Goal: Transaction & Acquisition: Purchase product/service

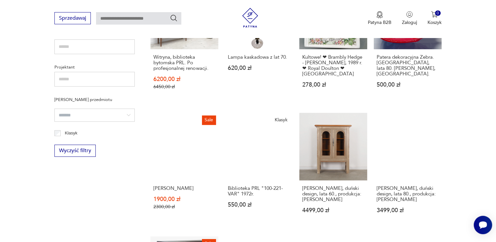
scroll to position [287, 0]
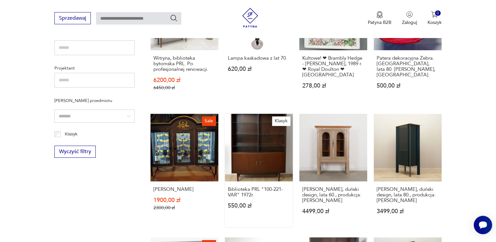
click at [263, 150] on link "Klasyk Biblioteka PRL "100-221-VAR" 1972r. 550,00 zł" at bounding box center [259, 170] width 68 height 113
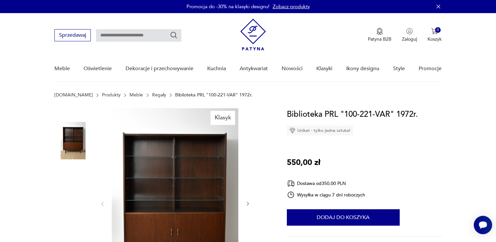
click at [165, 178] on img at bounding box center [175, 203] width 126 height 190
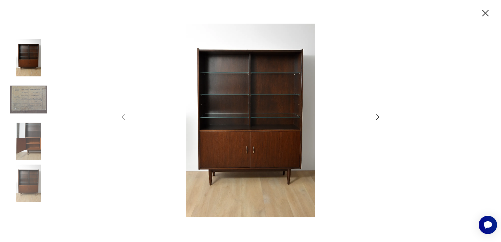
click at [376, 114] on icon "button" at bounding box center [377, 117] width 8 height 8
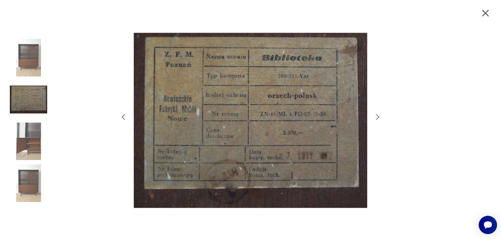
click at [376, 114] on icon "button" at bounding box center [377, 117] width 8 height 8
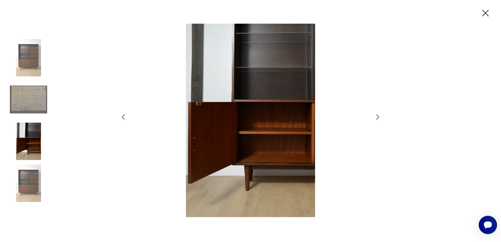
click at [376, 114] on icon "button" at bounding box center [377, 117] width 8 height 8
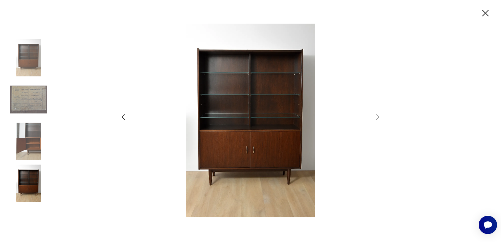
click at [484, 13] on icon "button" at bounding box center [485, 13] width 7 height 7
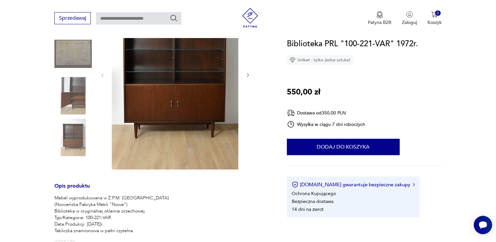
scroll to position [77, 0]
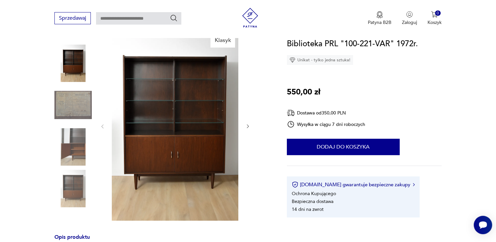
click at [196, 123] on img at bounding box center [175, 126] width 126 height 190
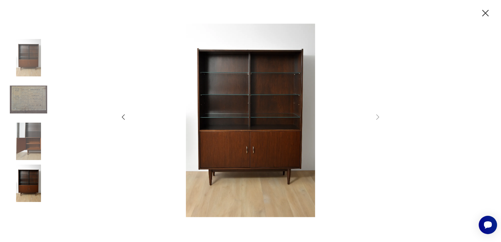
click at [37, 108] on img at bounding box center [28, 99] width 37 height 37
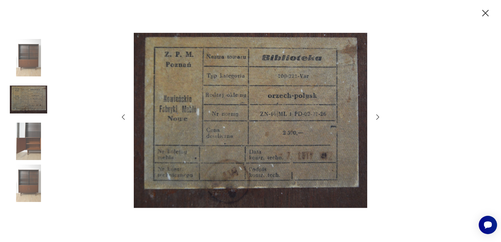
click at [33, 145] on img at bounding box center [28, 141] width 37 height 37
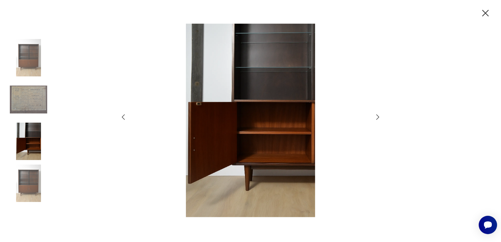
click at [27, 178] on img at bounding box center [28, 182] width 37 height 37
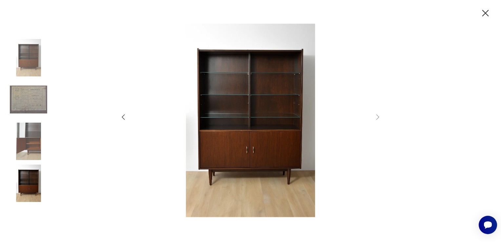
click at [485, 13] on icon "button" at bounding box center [485, 13] width 7 height 7
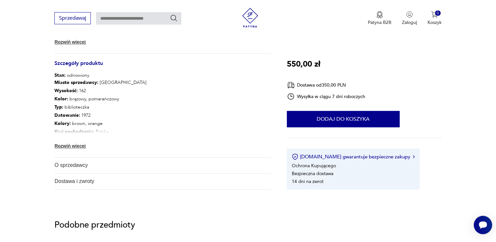
scroll to position [351, 0]
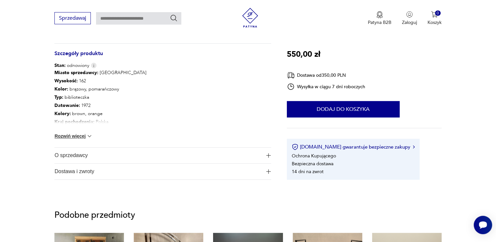
click at [77, 135] on button "Rozwiń więcej" at bounding box center [73, 136] width 38 height 7
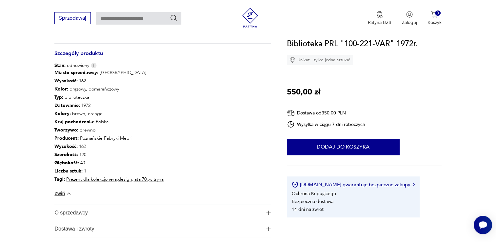
click at [267, 212] on img "button" at bounding box center [268, 212] width 5 height 5
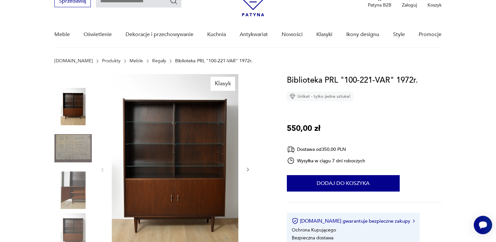
scroll to position [41, 0]
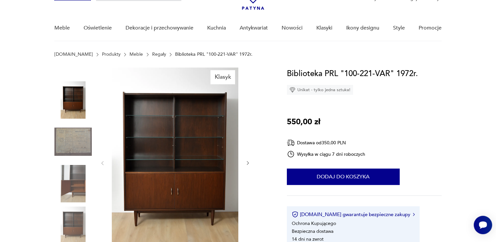
click at [199, 165] on img at bounding box center [175, 162] width 126 height 190
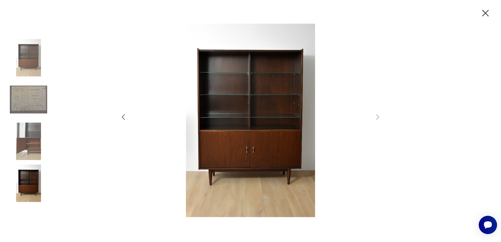
click at [483, 14] on icon "button" at bounding box center [484, 13] width 11 height 11
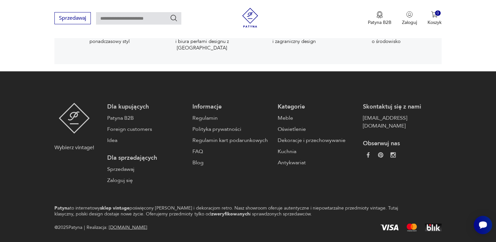
scroll to position [1244, 0]
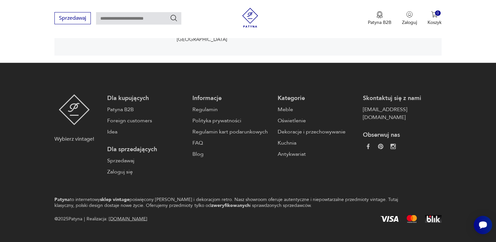
drag, startPoint x: 498, startPoint y: 40, endPoint x: 17, endPoint y: 15, distance: 481.2
click at [198, 105] on link "Regulamin" at bounding box center [231, 109] width 79 height 8
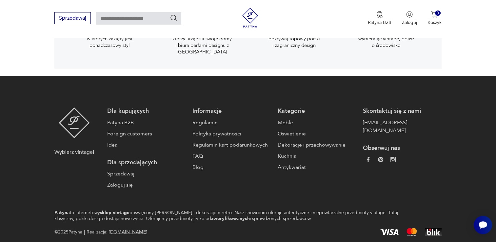
scroll to position [1138, 0]
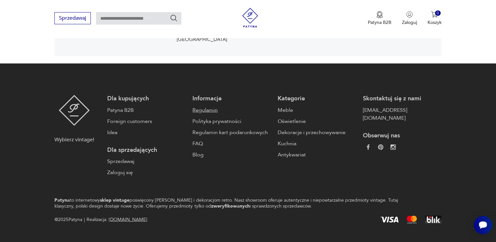
click at [200, 106] on link "Regulamin" at bounding box center [231, 110] width 79 height 8
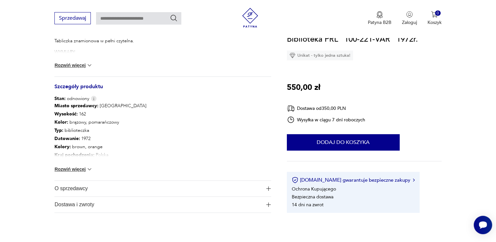
scroll to position [316, 0]
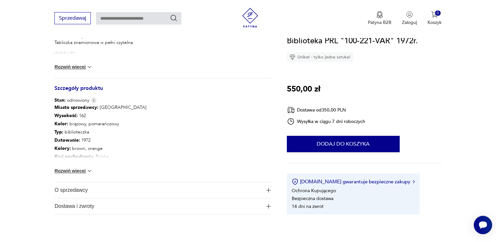
click at [268, 190] on img "button" at bounding box center [268, 190] width 5 height 5
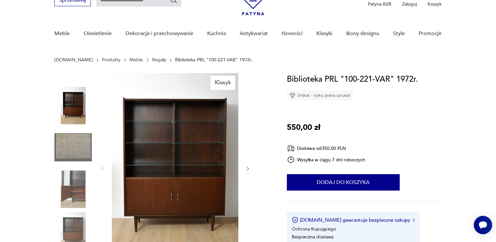
scroll to position [37, 0]
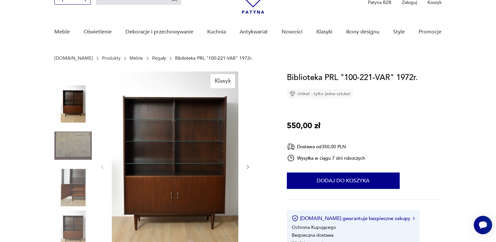
click at [165, 168] on img at bounding box center [175, 166] width 126 height 190
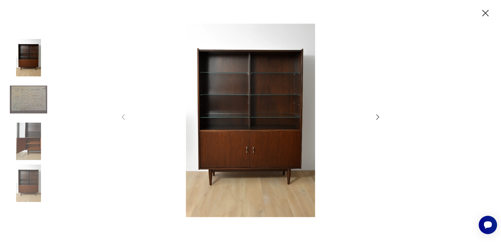
click at [28, 184] on img at bounding box center [28, 182] width 37 height 37
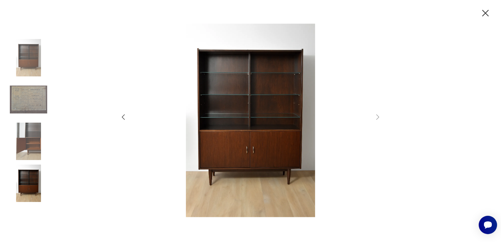
click at [34, 142] on img at bounding box center [28, 141] width 37 height 37
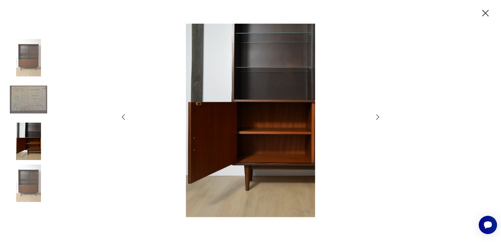
click at [32, 99] on img at bounding box center [28, 99] width 37 height 37
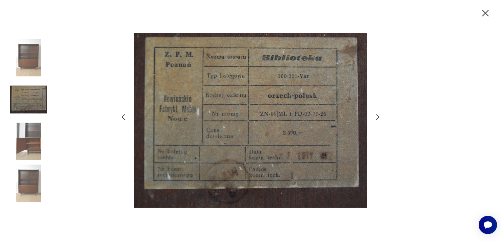
click at [32, 48] on img at bounding box center [28, 57] width 37 height 37
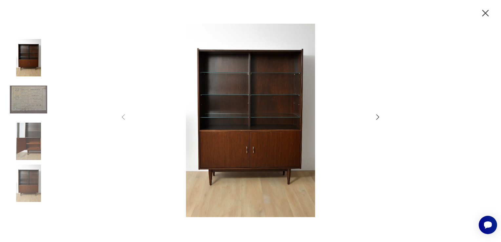
click at [28, 185] on img at bounding box center [28, 182] width 37 height 37
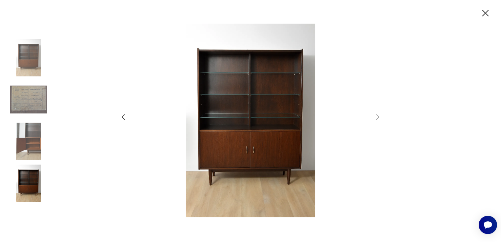
click at [33, 148] on img at bounding box center [28, 141] width 37 height 37
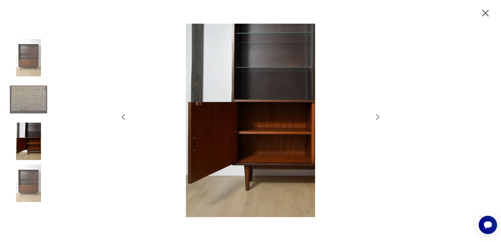
click at [32, 59] on img at bounding box center [28, 57] width 37 height 37
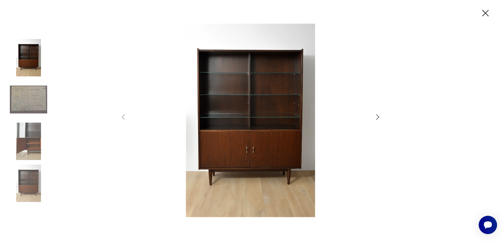
click at [485, 12] on icon "button" at bounding box center [485, 13] width 7 height 7
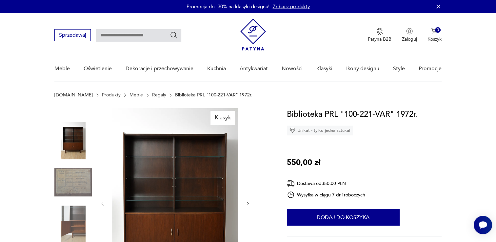
scroll to position [54, 0]
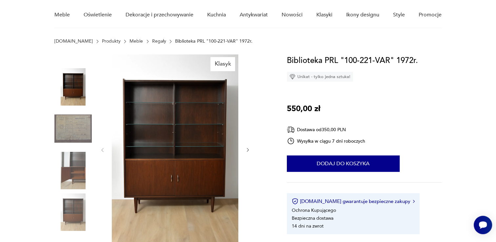
click at [263, 208] on div "Klasyk" at bounding box center [162, 149] width 216 height 191
click at [427, 205] on div "Biblioteka PRL "100-221-VAR" 1972r. Unikat - tylko jedna sztuka! 550,00 zł Dost…" at bounding box center [364, 144] width 155 height 180
click at [479, 225] on icon "Otwórz czat Smartsupp" at bounding box center [482, 224] width 9 height 8
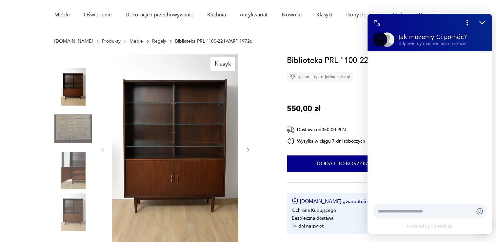
scroll to position [0, 0]
click at [412, 212] on textarea at bounding box center [423, 211] width 90 height 7
click at [257, 182] on div "Klasyk" at bounding box center [162, 149] width 216 height 191
click at [482, 19] on icon "Zmniejsz" at bounding box center [482, 22] width 9 height 9
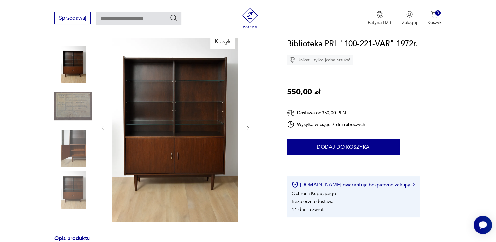
scroll to position [78, 0]
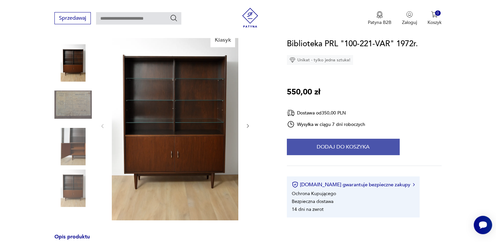
click at [342, 152] on button "Dodaj do koszyka" at bounding box center [343, 147] width 113 height 16
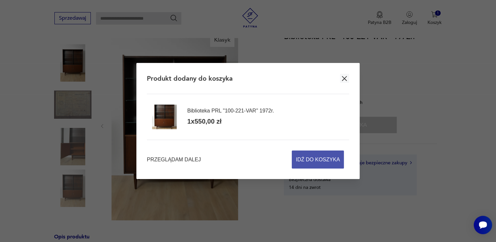
click at [318, 160] on span "Idź do koszyka" at bounding box center [317, 159] width 44 height 17
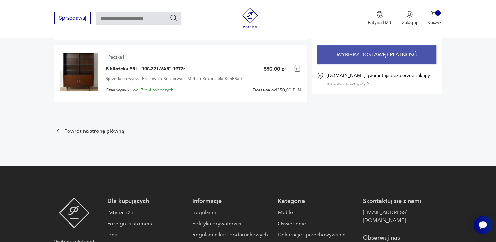
click at [369, 54] on button "Wybierz dostawę i płatność" at bounding box center [376, 54] width 119 height 19
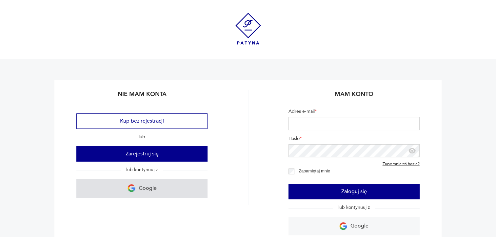
click at [143, 191] on p "Google" at bounding box center [148, 188] width 18 height 10
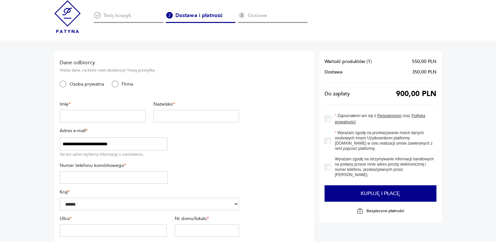
scroll to position [8, 0]
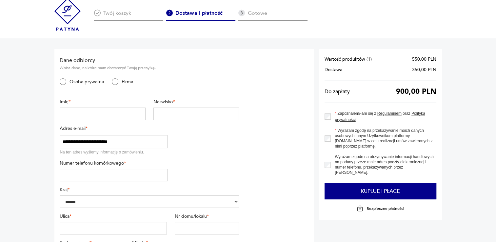
click at [104, 115] on input "text" at bounding box center [102, 113] width 85 height 12
type input "*********"
type input "**********"
type input "*****"
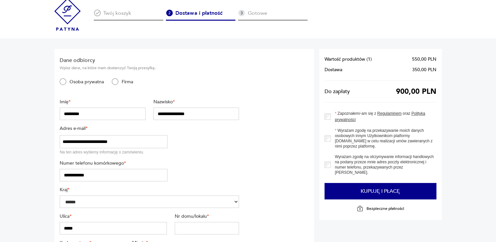
type input "******"
type input "********"
drag, startPoint x: 131, startPoint y: 142, endPoint x: 38, endPoint y: 142, distance: 92.7
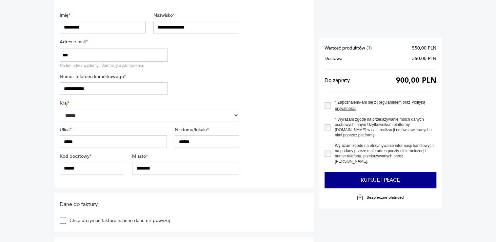
scroll to position [134, 0]
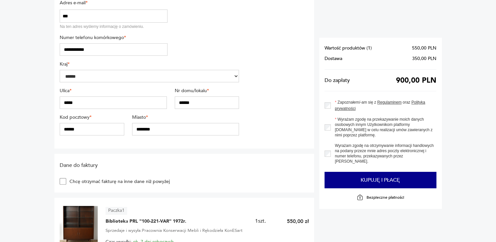
type input "***"
click at [73, 131] on input "******" at bounding box center [92, 129] width 64 height 12
type input "******"
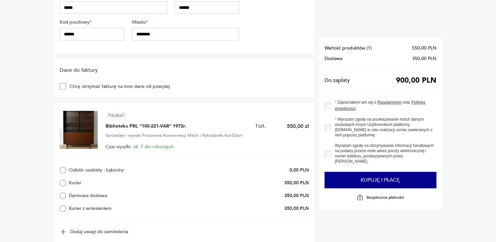
scroll to position [227, 0]
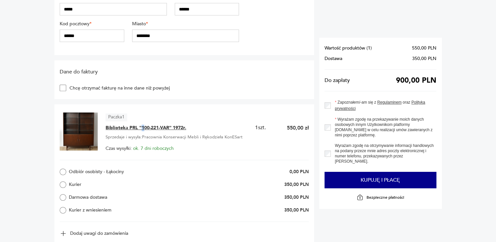
drag, startPoint x: 164, startPoint y: 126, endPoint x: 142, endPoint y: 127, distance: 22.0
click at [142, 127] on span "Biblioteka PRL "100-221-VAR" 1972r." at bounding box center [145, 127] width 81 height 7
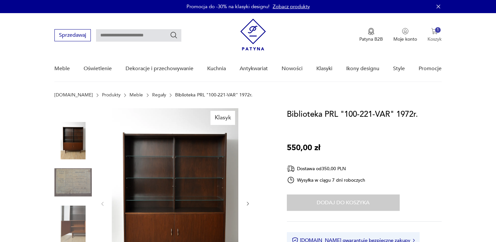
click at [433, 31] on img "button" at bounding box center [434, 31] width 7 height 7
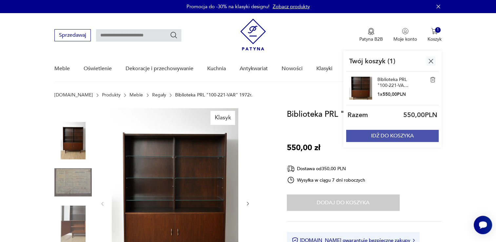
click at [394, 137] on button "IDŹ DO KOSZYKA" at bounding box center [392, 136] width 92 height 12
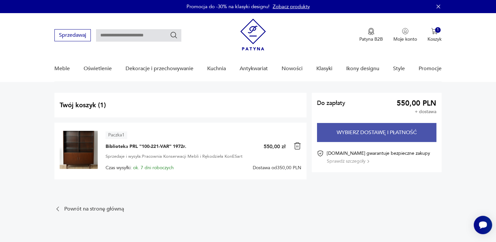
click at [391, 135] on button "Wybierz dostawę i płatność" at bounding box center [376, 132] width 119 height 19
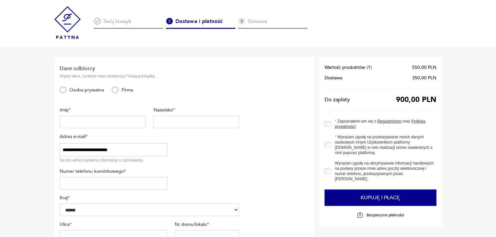
click at [95, 120] on input "text" at bounding box center [102, 122] width 85 height 12
type input "*********"
type input "**********"
type input "*********"
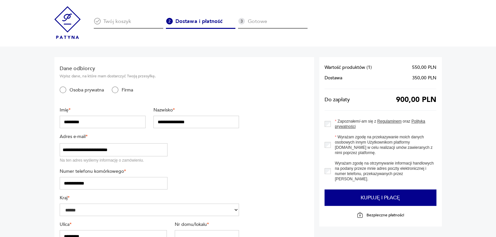
type input "******"
type input "**********"
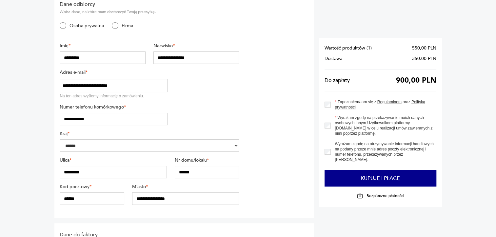
click at [90, 200] on input "******" at bounding box center [92, 198] width 64 height 12
type input "******"
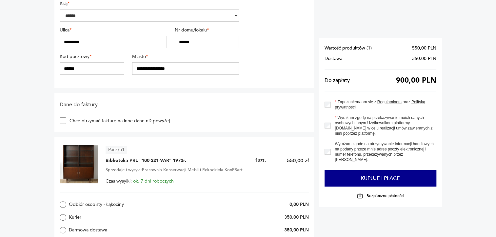
scroll to position [191, 0]
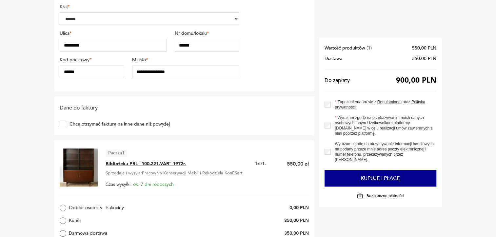
click at [156, 163] on span "Biblioteka PRL "100-221-VAR" 1972r." at bounding box center [145, 164] width 81 height 7
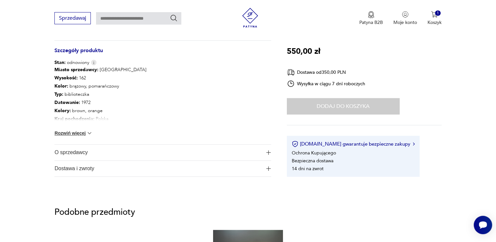
scroll to position [298, 0]
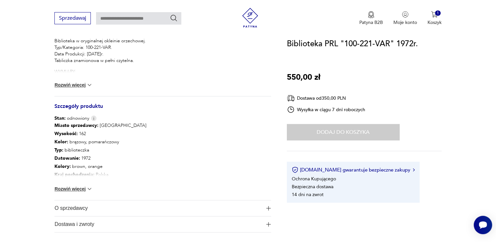
click at [77, 190] on button "Rozwiń więcej" at bounding box center [73, 188] width 38 height 7
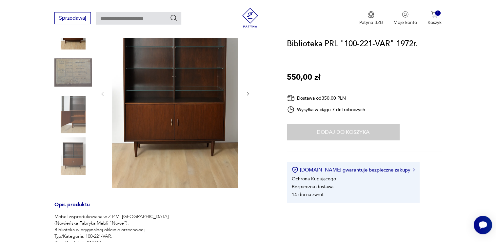
scroll to position [40, 0]
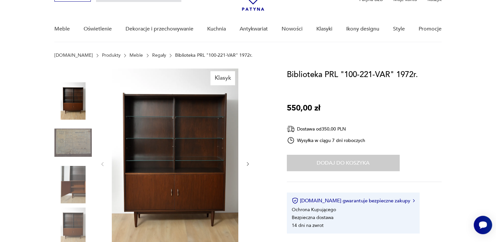
click at [177, 145] on img at bounding box center [175, 163] width 126 height 190
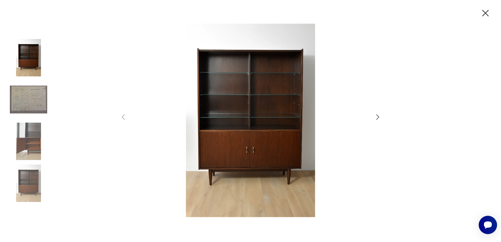
click at [30, 133] on img at bounding box center [28, 141] width 37 height 37
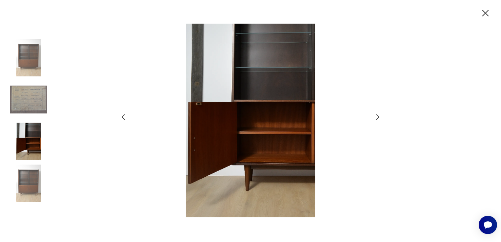
click at [29, 141] on img at bounding box center [28, 141] width 37 height 37
click at [39, 98] on img at bounding box center [28, 99] width 37 height 37
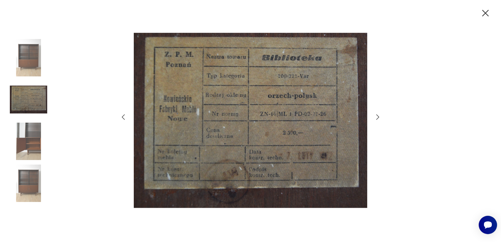
click at [34, 67] on img at bounding box center [28, 57] width 37 height 37
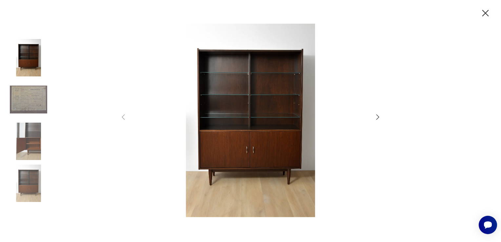
click at [483, 12] on icon "button" at bounding box center [484, 13] width 11 height 11
